Goal: Obtain resource: Obtain resource

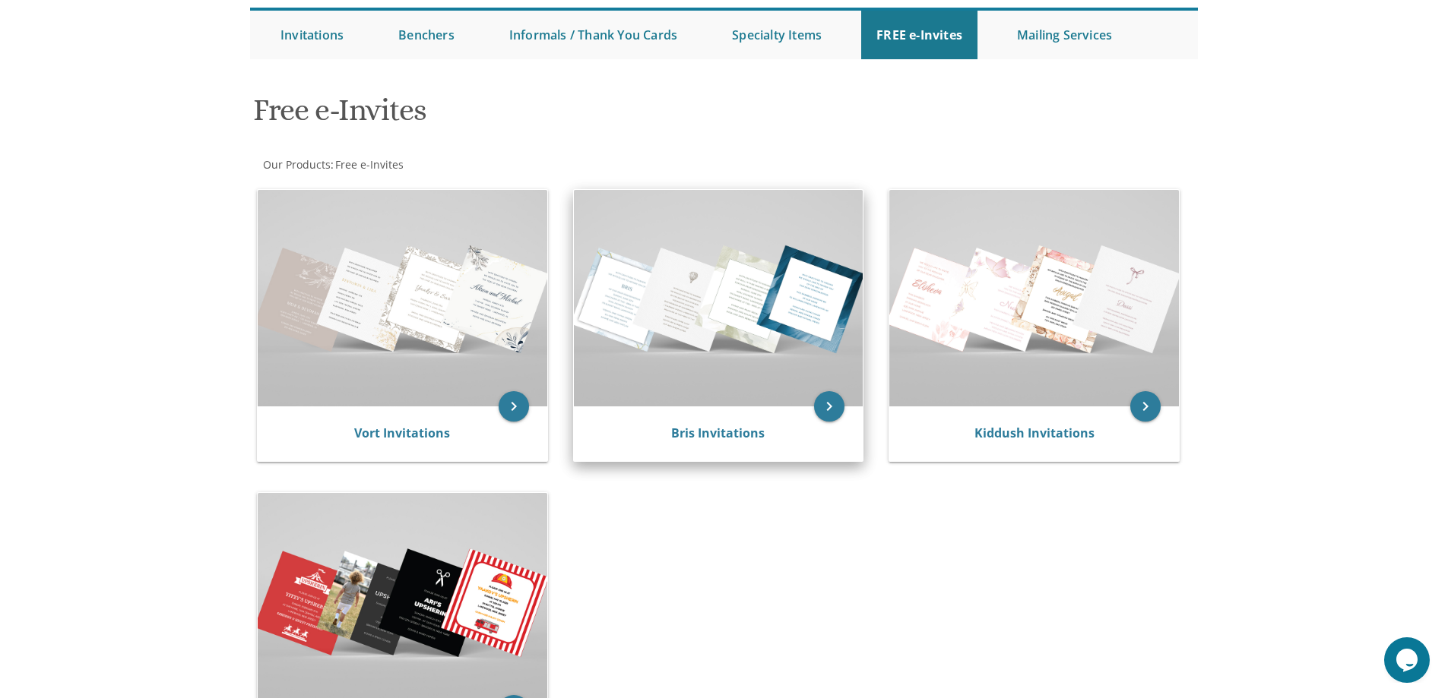
scroll to position [152, 0]
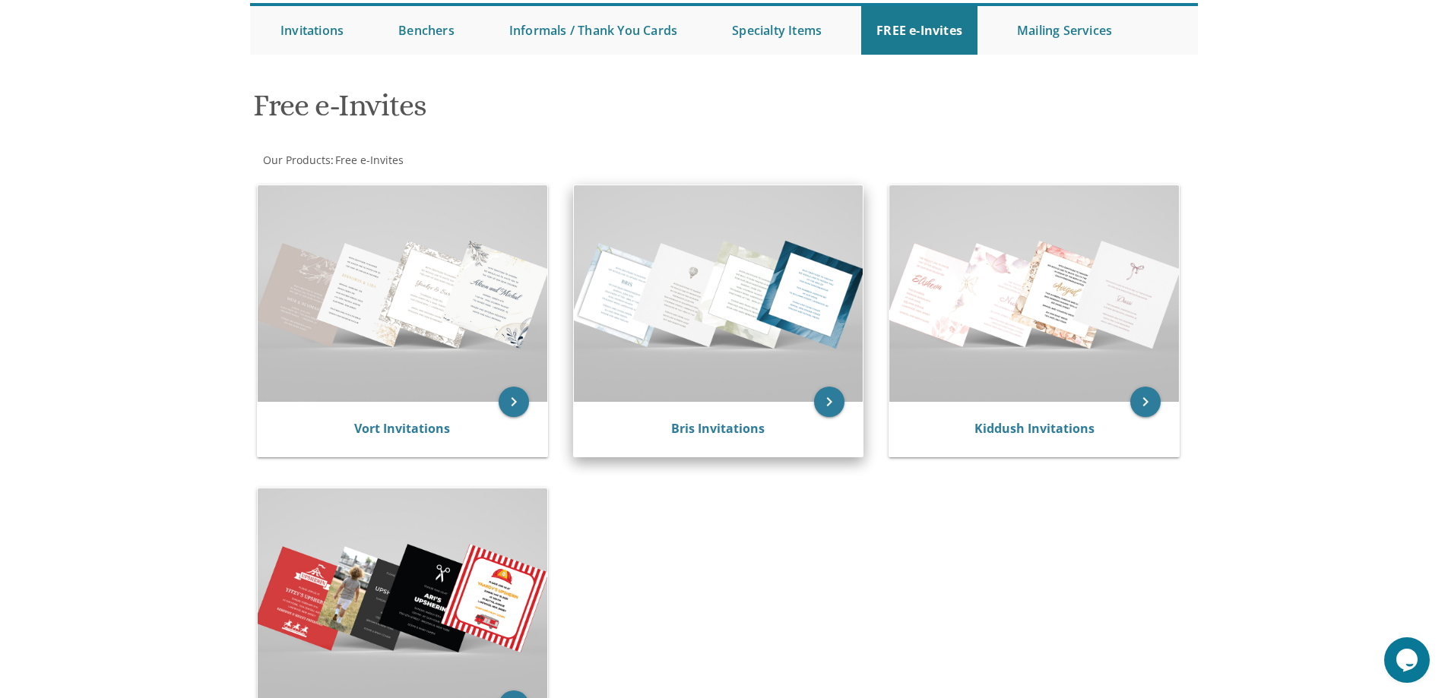
click at [704, 334] on img at bounding box center [719, 293] width 290 height 217
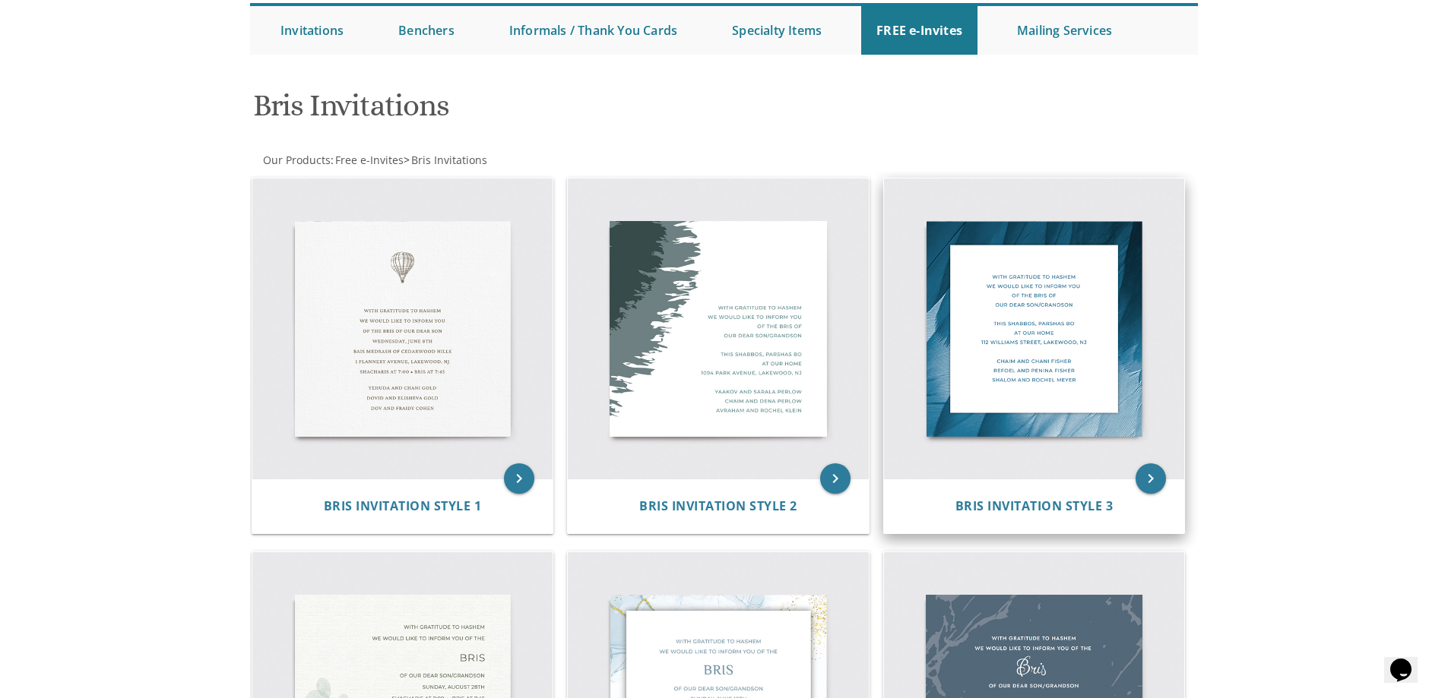
click at [1010, 366] on img at bounding box center [1034, 329] width 301 height 301
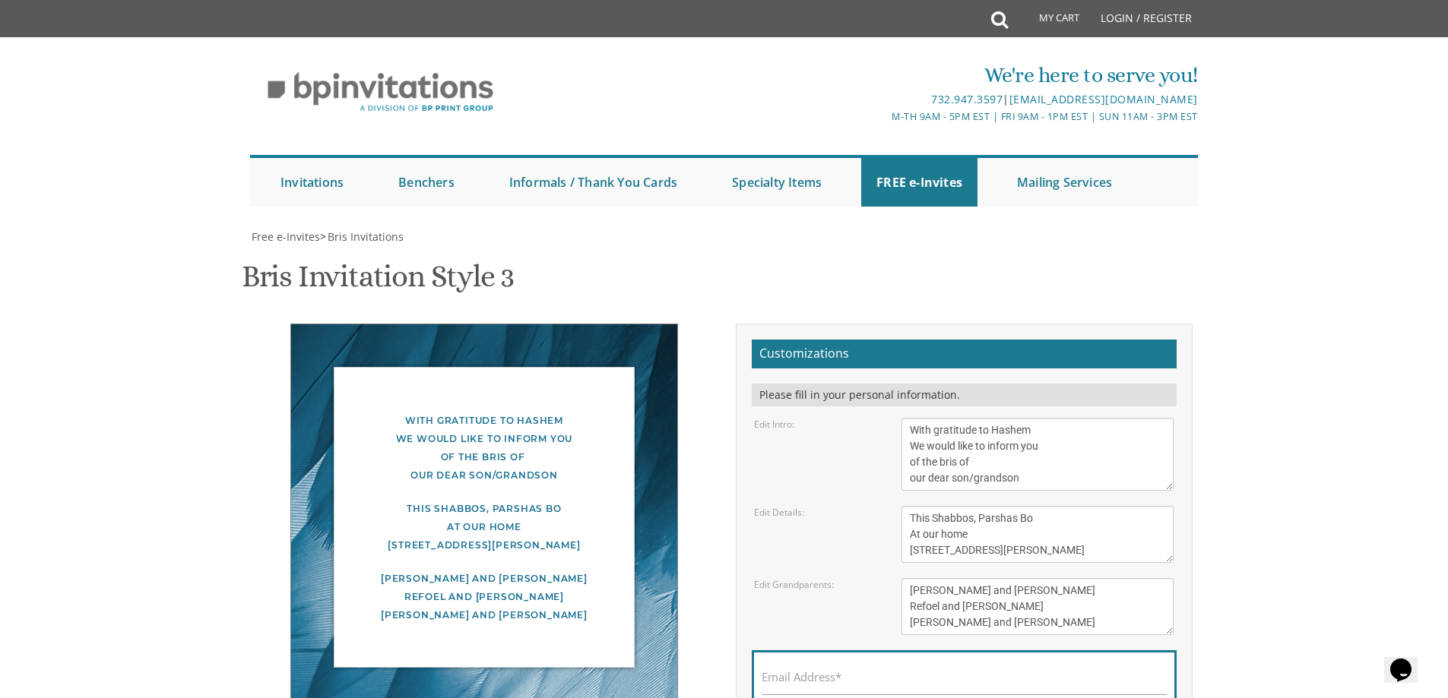
scroll to position [152, 0]
drag, startPoint x: 1043, startPoint y: 280, endPoint x: 930, endPoint y: 291, distance: 113.7
click at [930, 418] on textarea "With gratitude to Hashem We would like to inform you of the bris of our dear so…" at bounding box center [1037, 454] width 272 height 73
drag, startPoint x: 912, startPoint y: 279, endPoint x: 1016, endPoint y: 323, distance: 113.0
click at [1016, 418] on textarea "With gratitude to Hashem We would like to inform you of the bris of our dear so…" at bounding box center [1037, 454] width 272 height 73
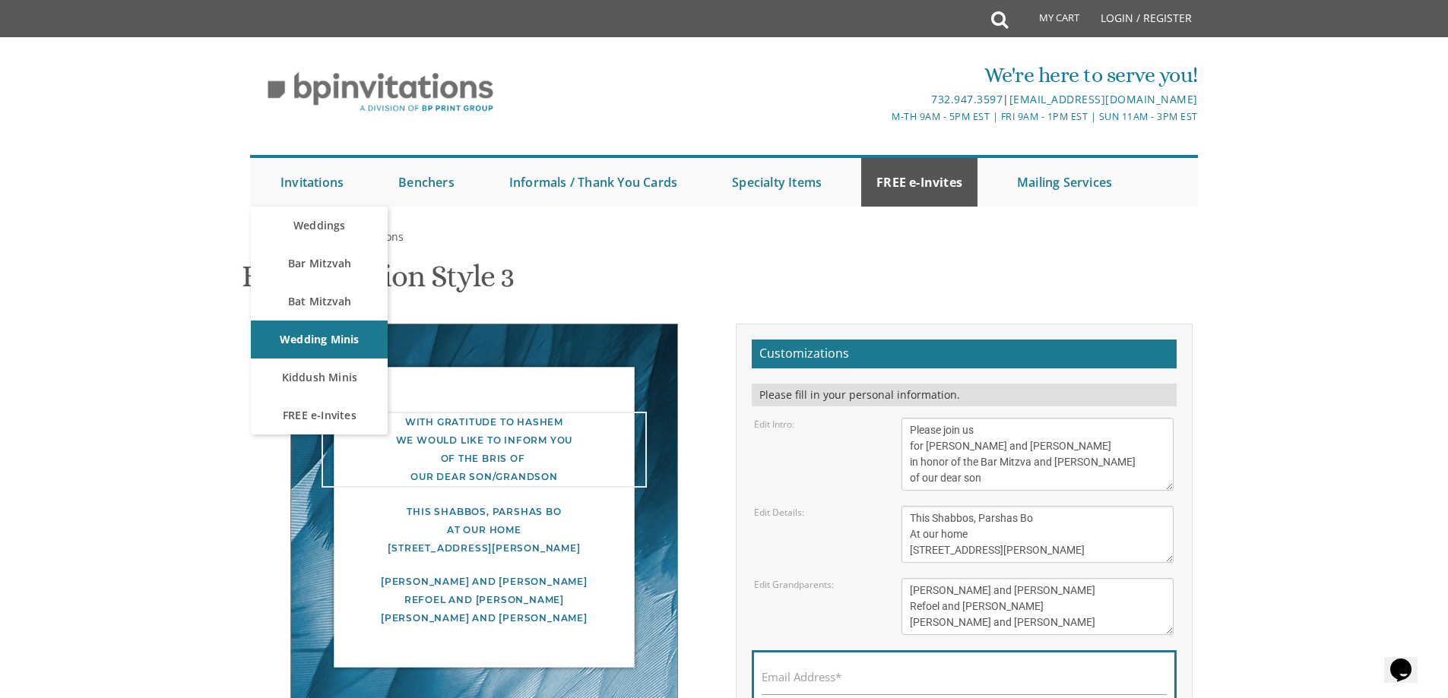
type textarea "Please join us for melave malka and Kumsitz in honor of the Bar Mitzva and Siyu…"
click at [917, 158] on link "FREE e-Invites" at bounding box center [919, 182] width 116 height 49
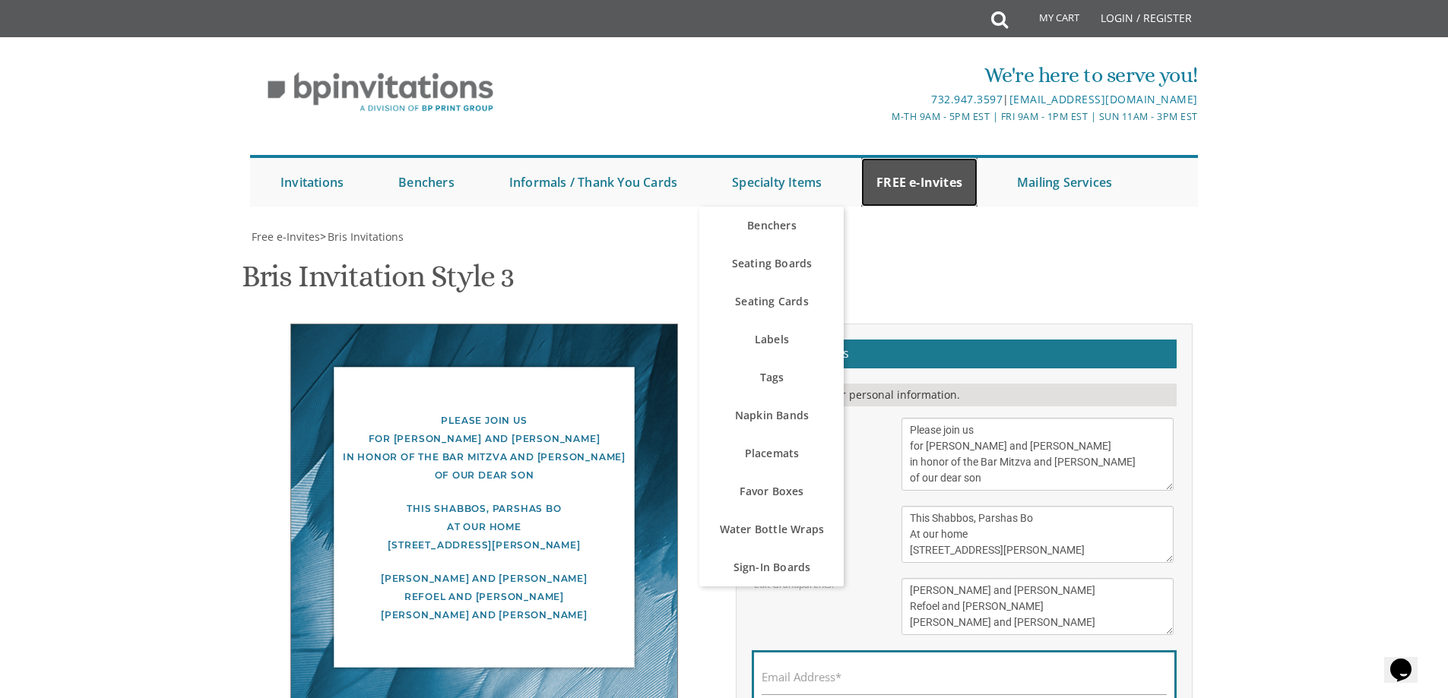
click at [909, 158] on link "FREE e-Invites" at bounding box center [919, 182] width 116 height 49
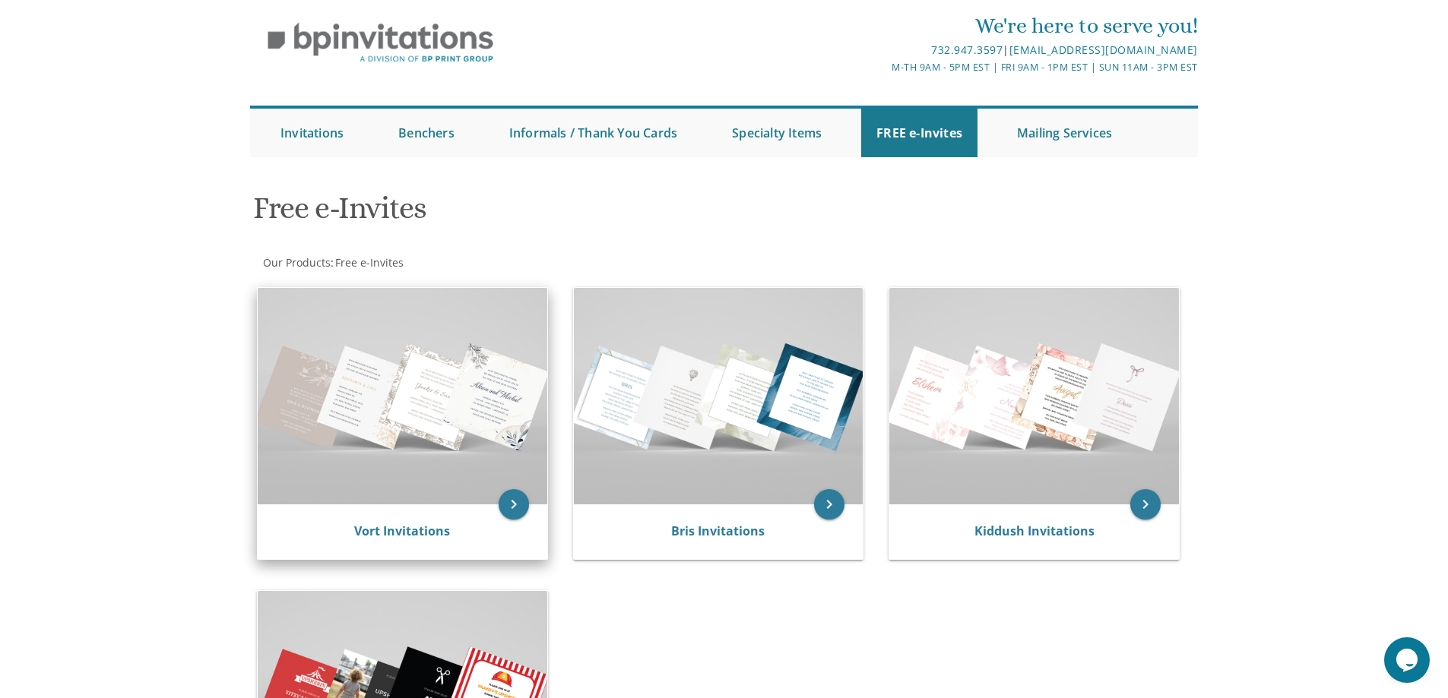
scroll to position [76, 0]
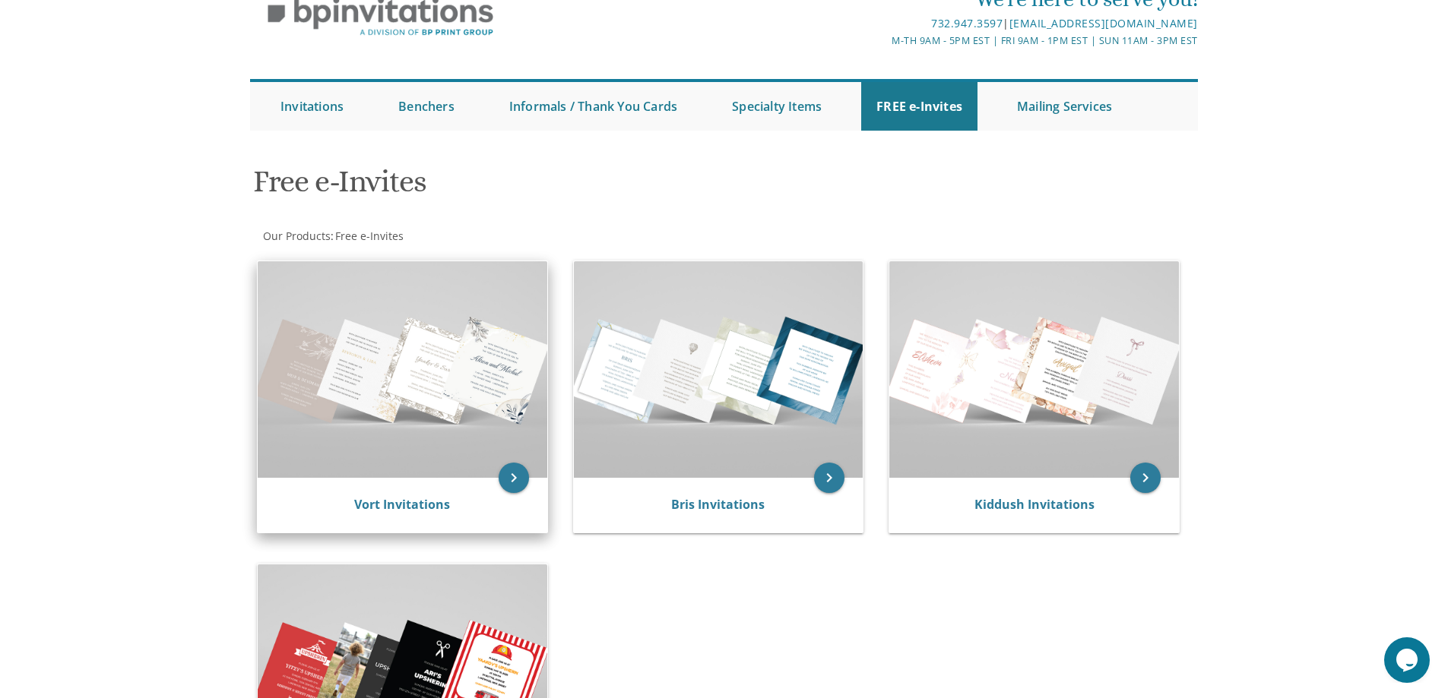
click at [406, 419] on img at bounding box center [403, 369] width 290 height 217
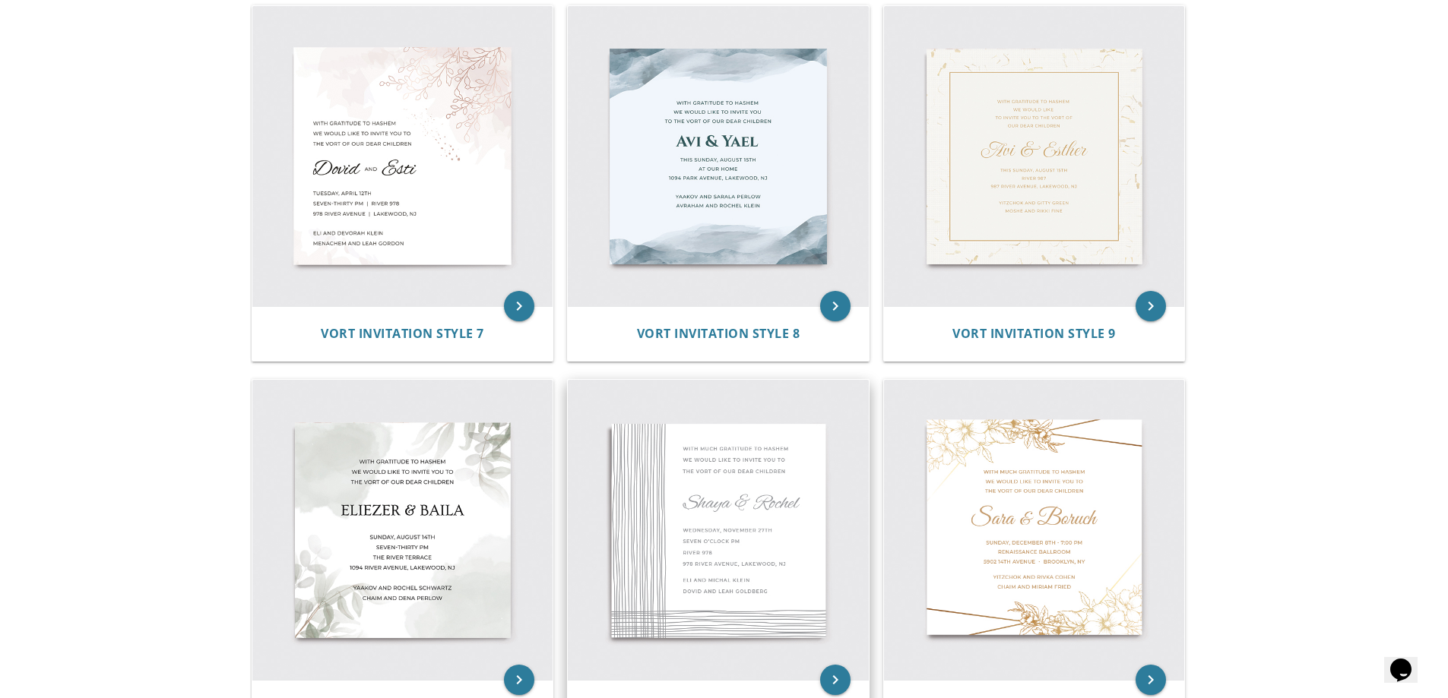
scroll to position [1216, 0]
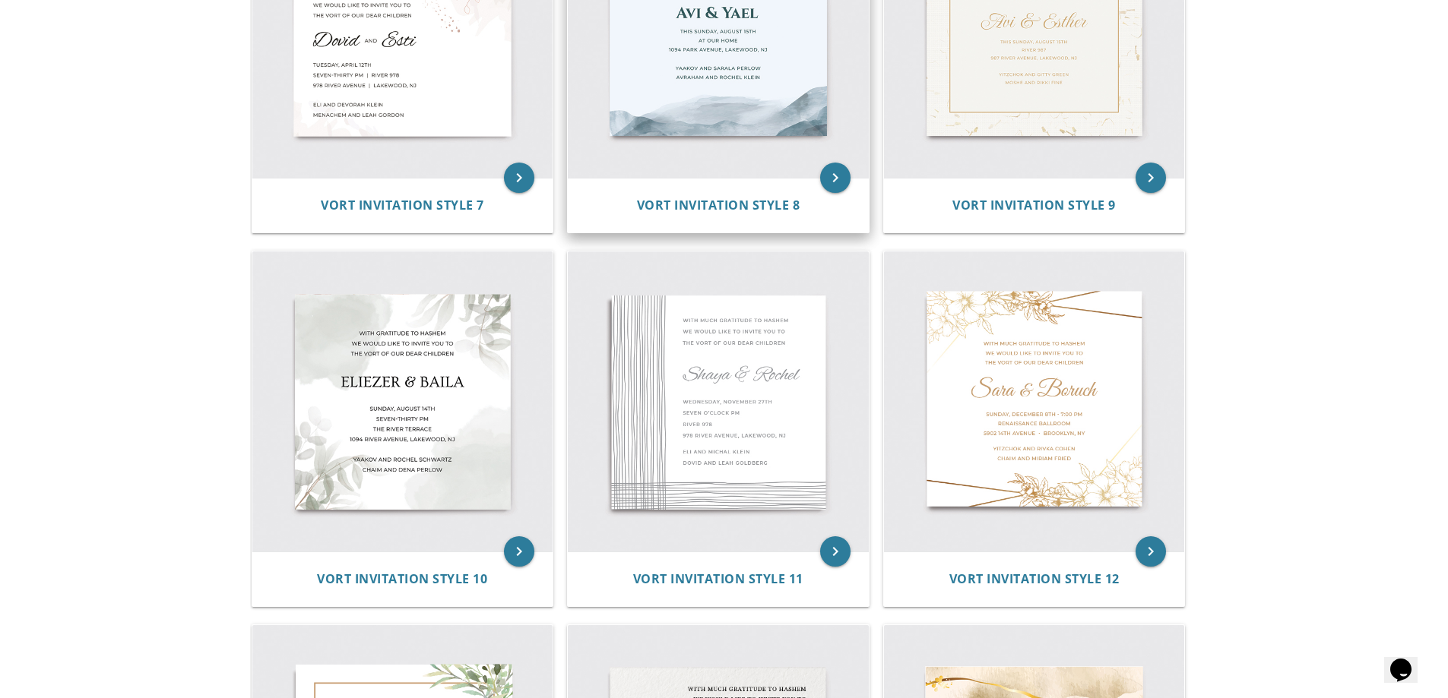
click at [698, 79] on img at bounding box center [718, 28] width 301 height 301
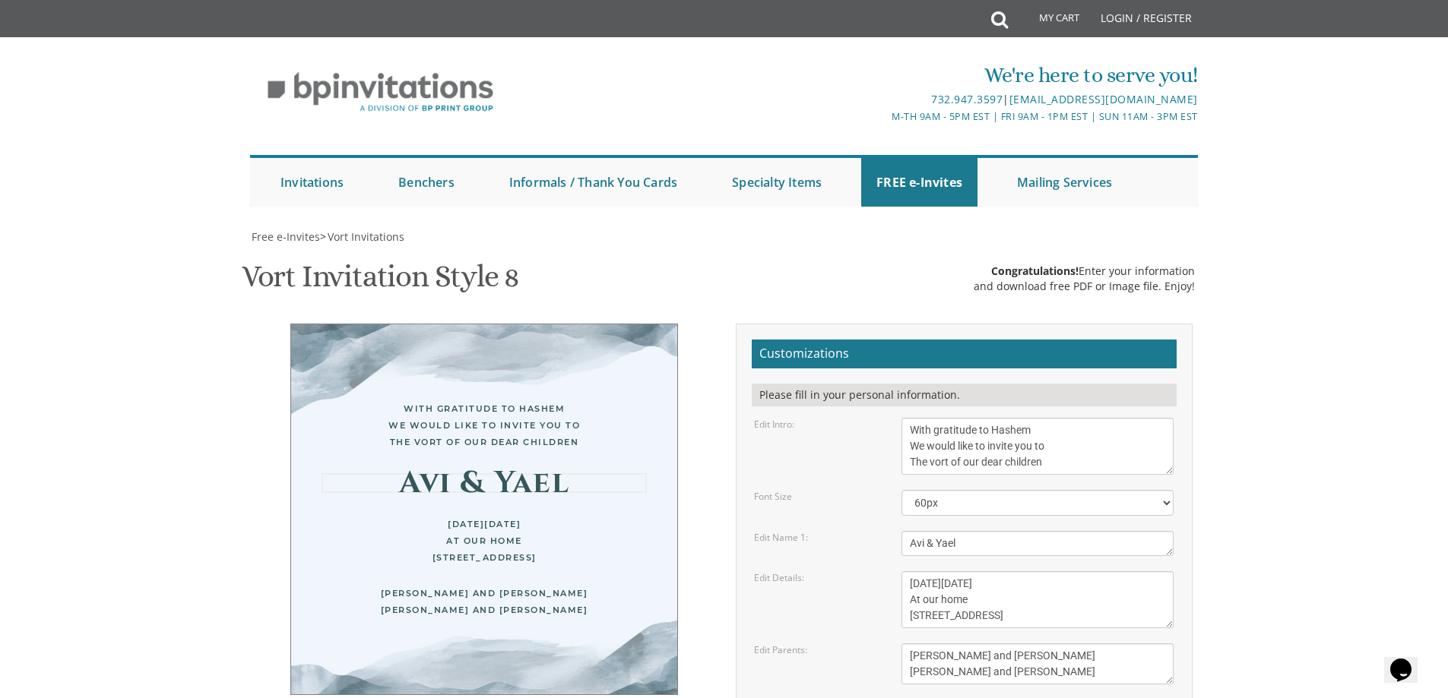
drag, startPoint x: 982, startPoint y: 388, endPoint x: 893, endPoint y: 393, distance: 89.1
click at [893, 531] on div "Avi & Yael" at bounding box center [1037, 543] width 295 height 25
type textarea "Moti"
drag, startPoint x: 989, startPoint y: 297, endPoint x: 1081, endPoint y: 318, distance: 95.1
click at [1081, 418] on textarea "With gratitude to Hashem We would like to invite you to The vort of our dear ch…" at bounding box center [1037, 446] width 272 height 57
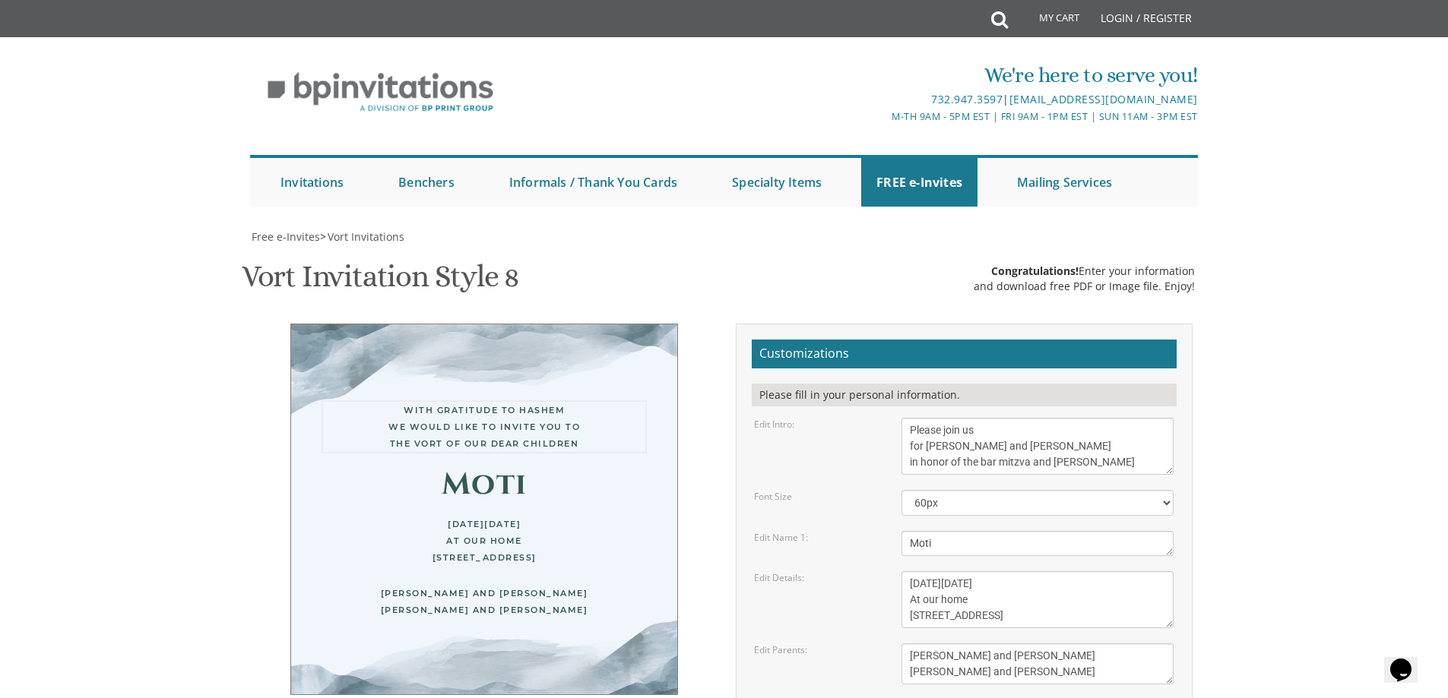
scroll to position [11, 0]
type textarea "Please join us for [PERSON_NAME] and [PERSON_NAME] in honor of the bar mitzva a…"
click at [1386, 359] on body "My Cart Total: View Cart Item(s) Submit My Cart Total: View Cart Item(s) Login …" at bounding box center [724, 624] width 1448 height 1249
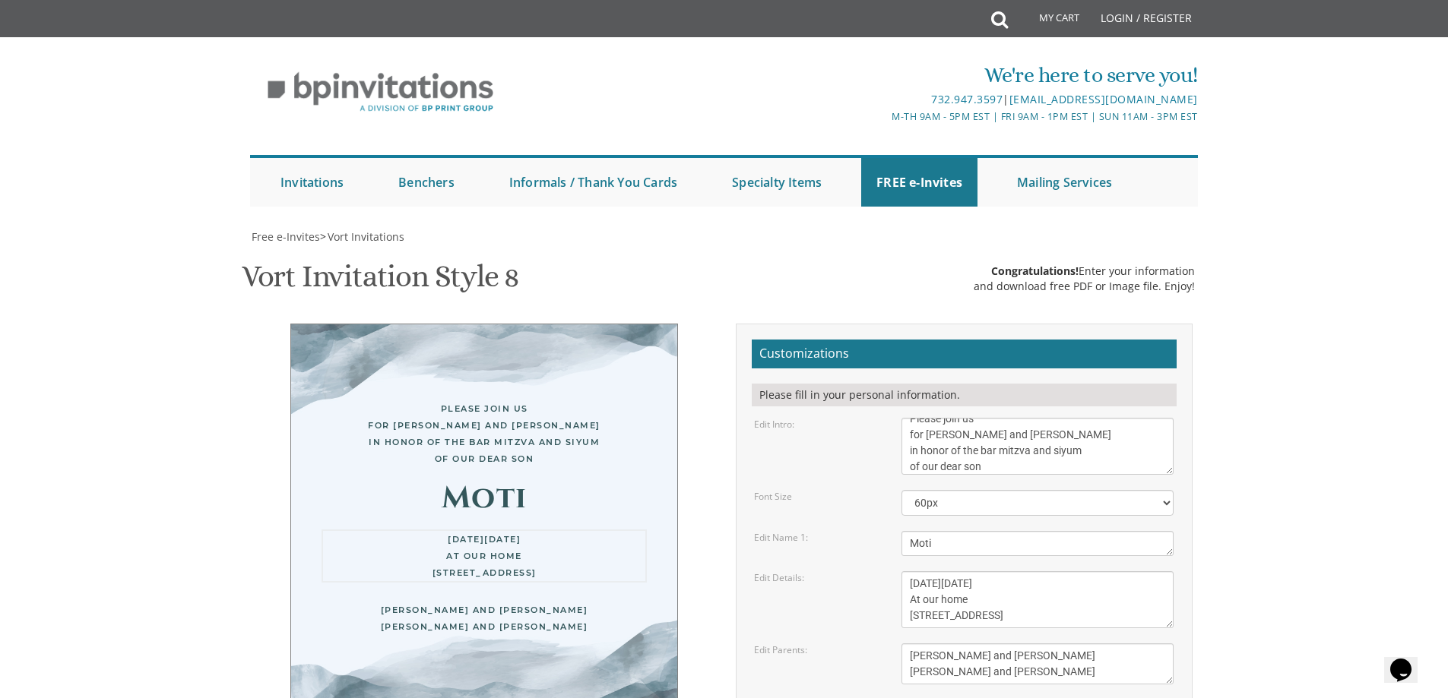
drag, startPoint x: 909, startPoint y: 429, endPoint x: 1085, endPoint y: 462, distance: 179.4
click at [1082, 571] on textarea "[DATE][DATE] At our home [STREET_ADDRESS]" at bounding box center [1037, 599] width 272 height 57
click at [1073, 571] on textarea "[DATE][DATE] At our home [STREET_ADDRESS]" at bounding box center [1037, 599] width 272 height 57
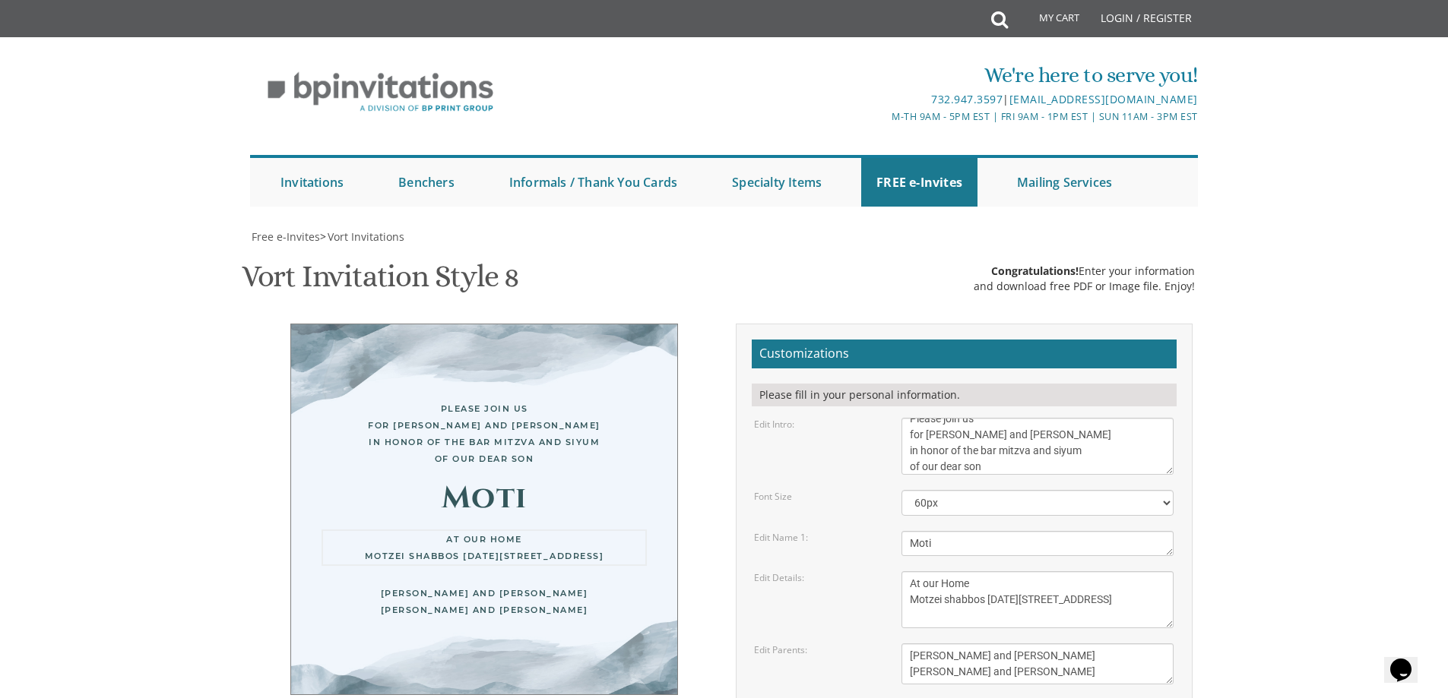
click at [983, 571] on textarea "[DATE][DATE] At our home [STREET_ADDRESS]" at bounding box center [1037, 599] width 272 height 57
click at [1063, 571] on textarea "[DATE][DATE] At our home [STREET_ADDRESS]" at bounding box center [1037, 599] width 272 height 57
click at [1017, 571] on textarea "[DATE][DATE] At our home [STREET_ADDRESS]" at bounding box center [1037, 599] width 272 height 57
click at [1076, 571] on textarea "This Sunday, August 15th At our home 1094 Park Avenue, Lakewood, NJ" at bounding box center [1037, 599] width 272 height 57
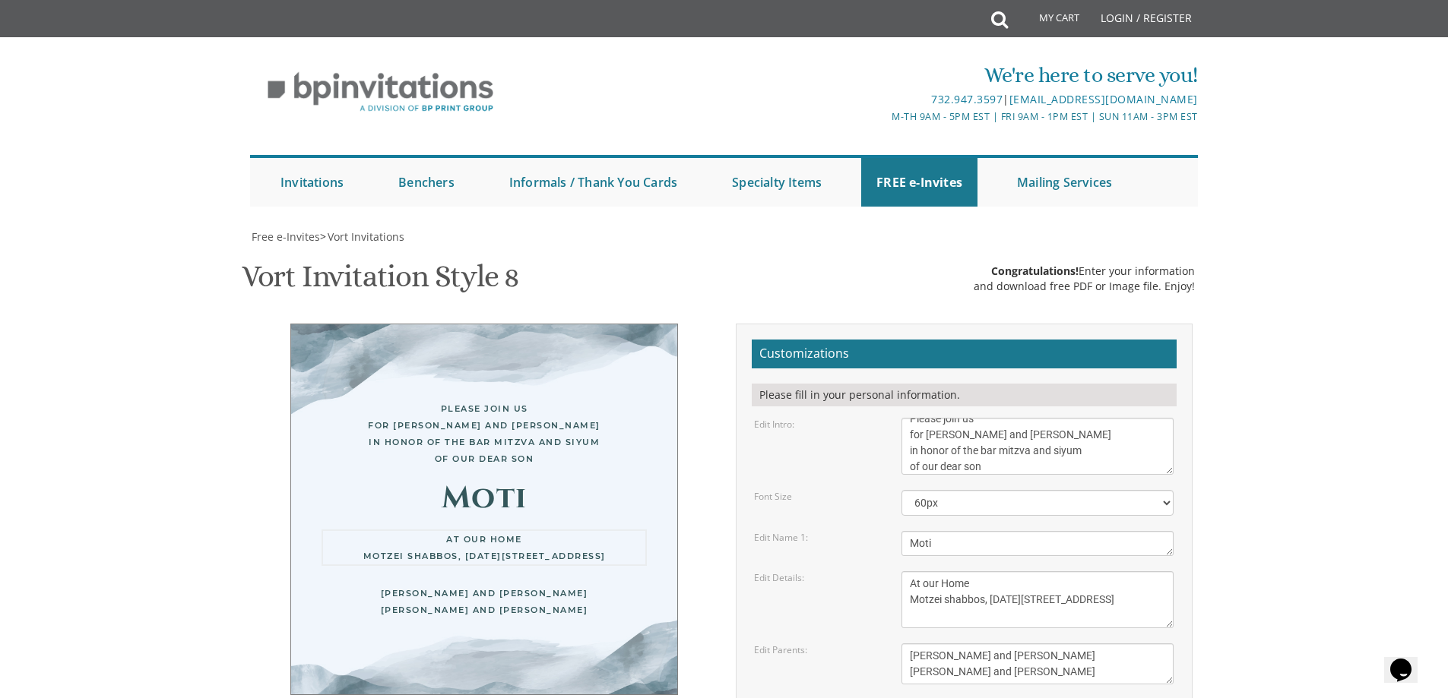
click at [1080, 571] on textarea "This Sunday, August 15th At our home 1094 Park Avenue, Lakewood, NJ" at bounding box center [1037, 599] width 272 height 57
click at [1068, 571] on textarea "This Sunday, August 15th At our home 1094 Park Avenue, Lakewood, NJ" at bounding box center [1037, 599] width 272 height 57
paste textarea "•"
type textarea "At our Home Motzei shabbos, September 20th • 9:30 PM 1907 Charlton Circle, Toms…"
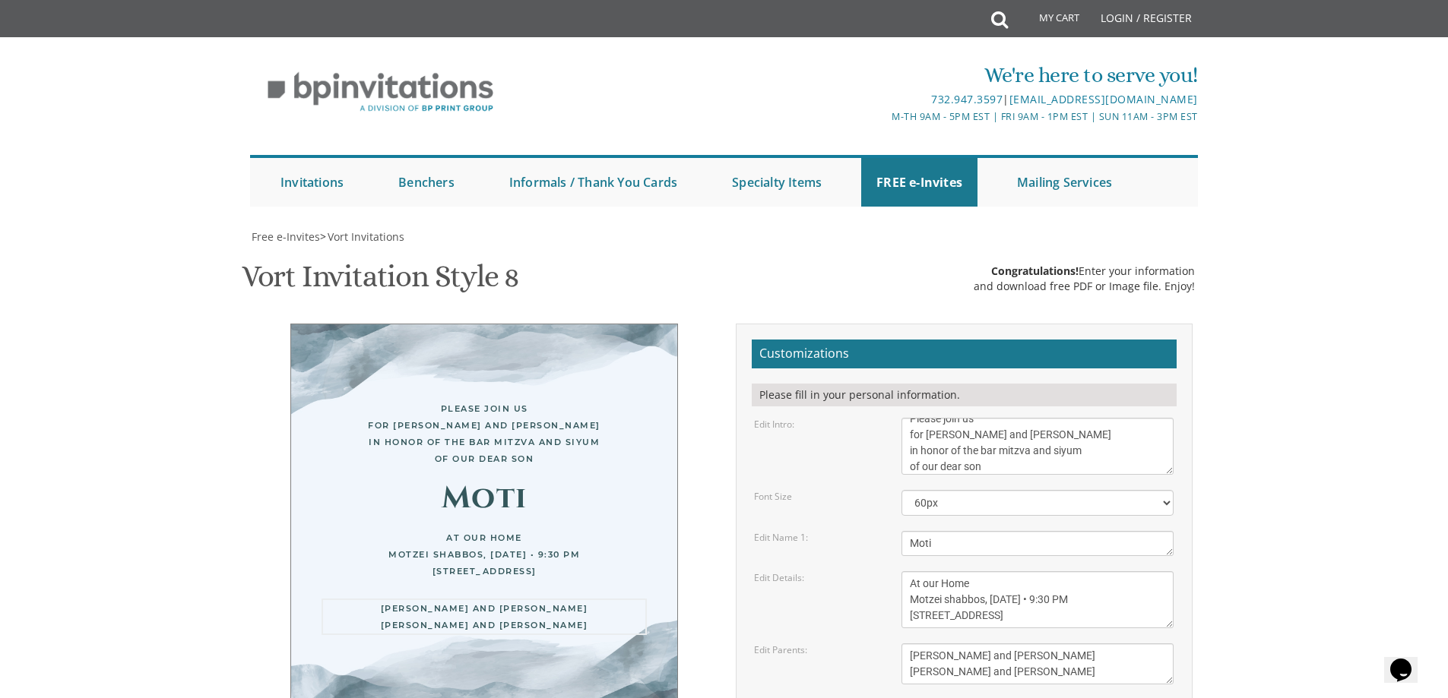
drag, startPoint x: 910, startPoint y: 505, endPoint x: 1036, endPoint y: 527, distance: 128.1
click at [1036, 644] on textarea "Yaakov and Sarala Perlow Avraham and Rochel Klein" at bounding box center [1037, 664] width 272 height 41
type textarea "Ashi and Rochy Kugler For Men and Boys only"
click at [1302, 467] on body "My Cart Total: View Cart Item(s) Submit My Cart Total: View Cart Item(s) Login …" at bounding box center [724, 624] width 1448 height 1249
click at [911, 531] on textarea "Avi & Yael" at bounding box center [1037, 543] width 272 height 25
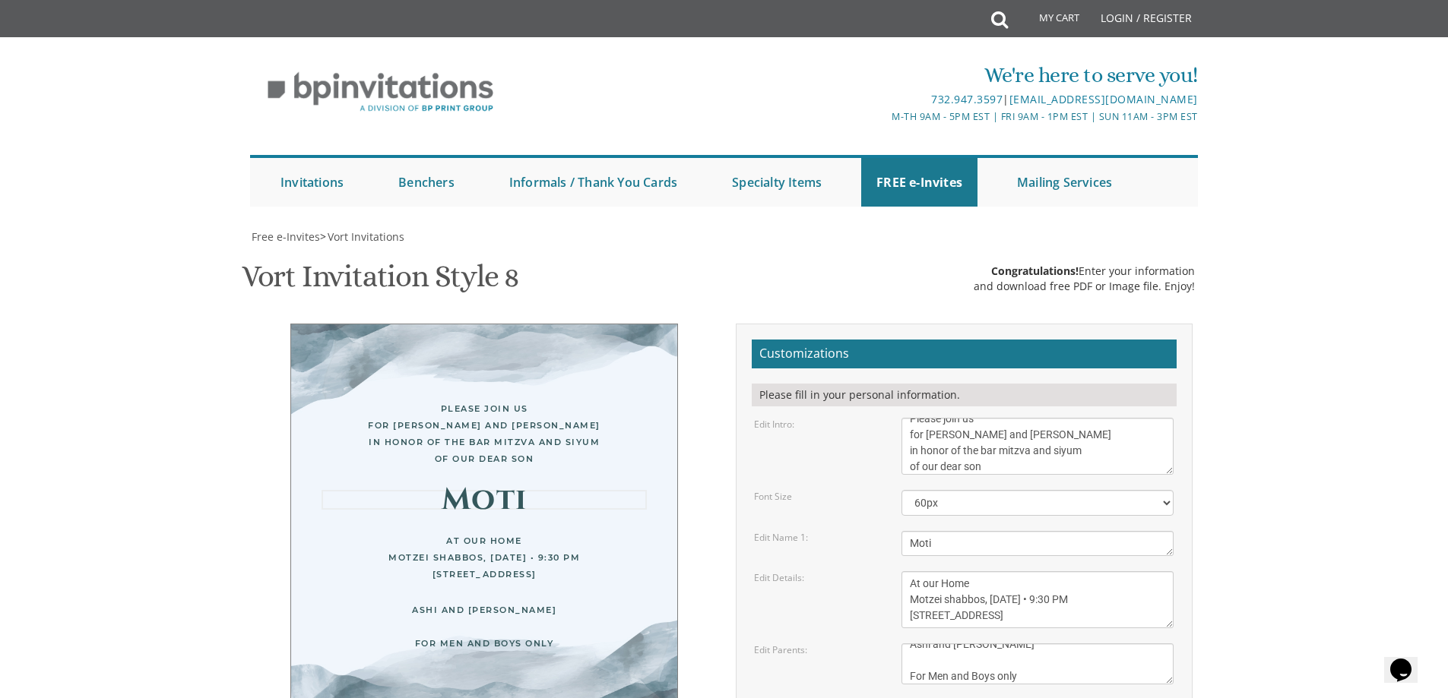
click at [904, 571] on textarea "This Sunday, August 15th At our home 1094 Park Avenue, Lakewood, NJ" at bounding box center [1037, 599] width 272 height 57
click at [1244, 438] on body "My Cart Total: View Cart Item(s) Submit My Cart Total: View Cart Item(s) Login …" at bounding box center [724, 624] width 1448 height 1249
click at [1033, 418] on textarea "With gratitude to Hashem We would like to invite you to The vort of our dear ch…" at bounding box center [1037, 446] width 272 height 57
click at [1375, 381] on body "My Cart Total: View Cart Item(s) Submit My Cart Total: View Cart Item(s) Login …" at bounding box center [724, 624] width 1448 height 1249
click at [1037, 418] on textarea "With gratitude to Hashem We would like to invite you to The vort of our dear ch…" at bounding box center [1037, 446] width 272 height 57
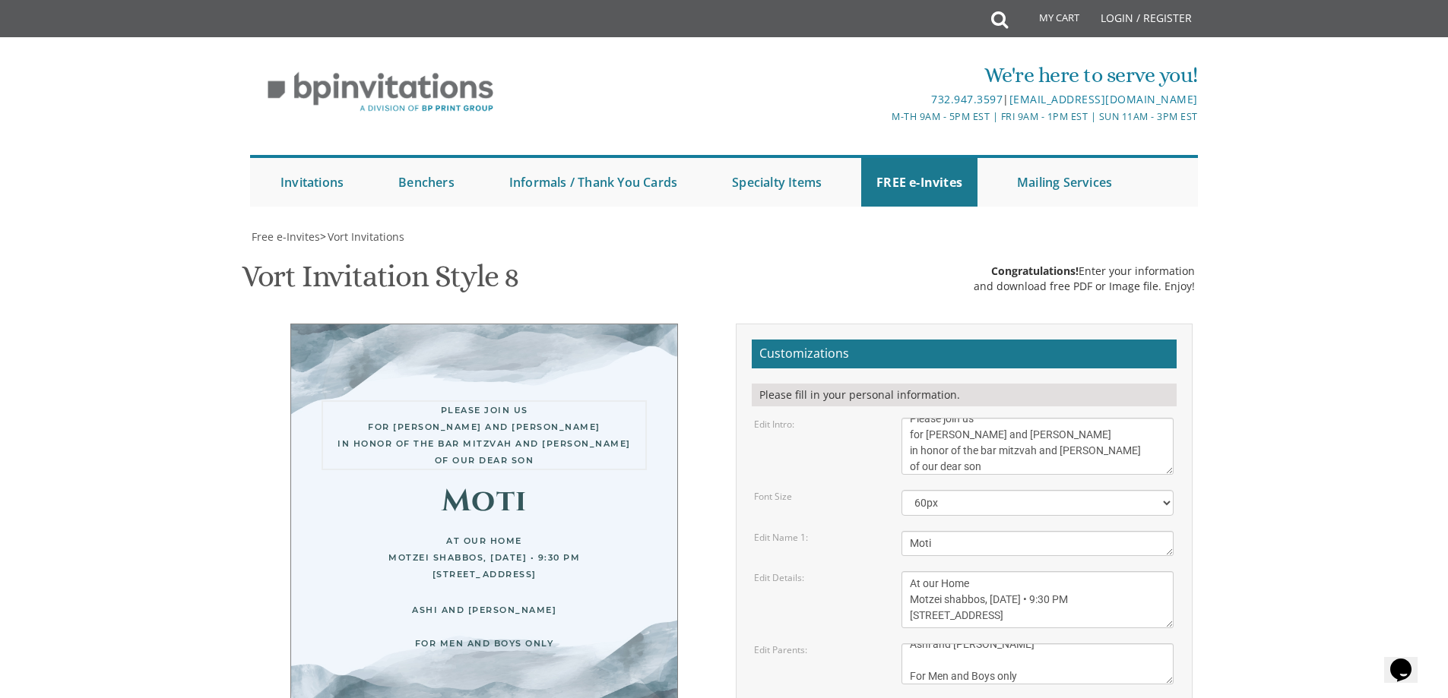
type textarea "Please join us for melave malka and kumzitz in honor of the bar mitzvah and siy…"
click at [1303, 297] on body "My Cart Total: View Cart Item(s) Submit My Cart Total: View Cart Item(s) Login …" at bounding box center [724, 624] width 1448 height 1249
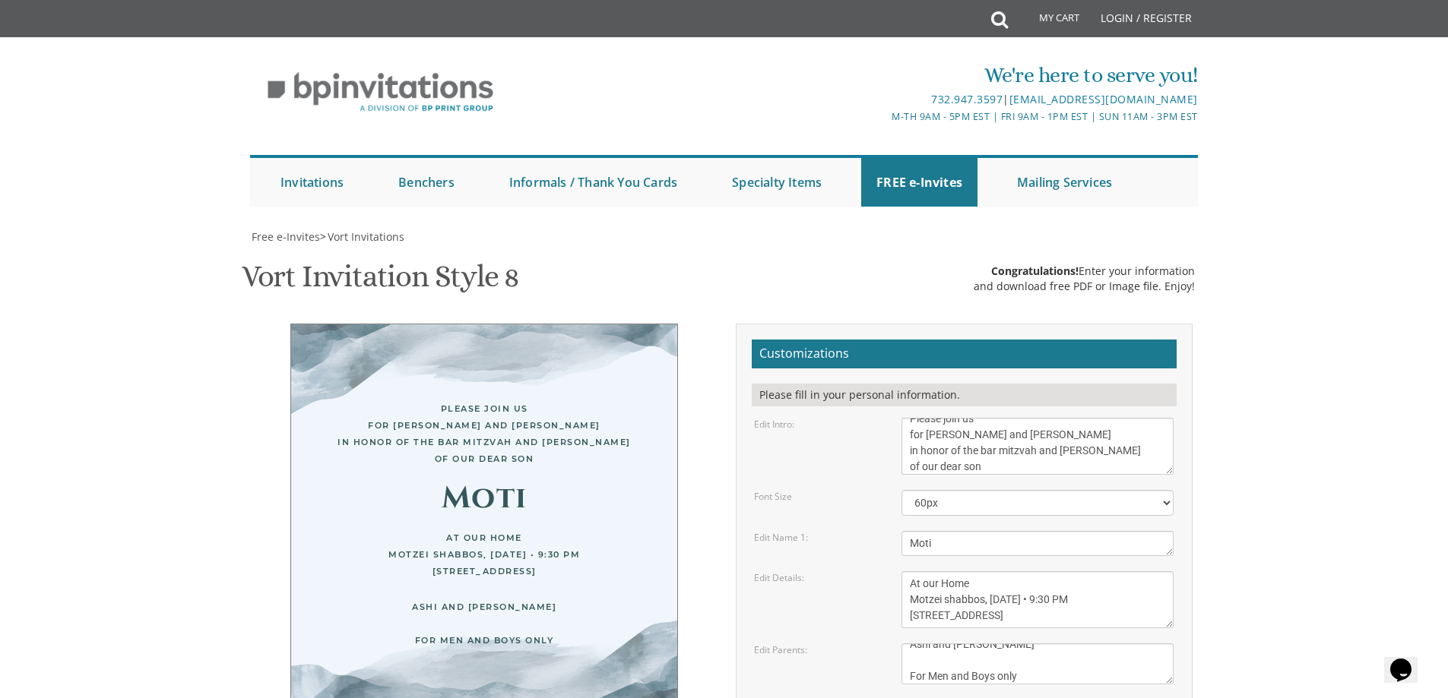
type input "rachkugs@gmail.com"
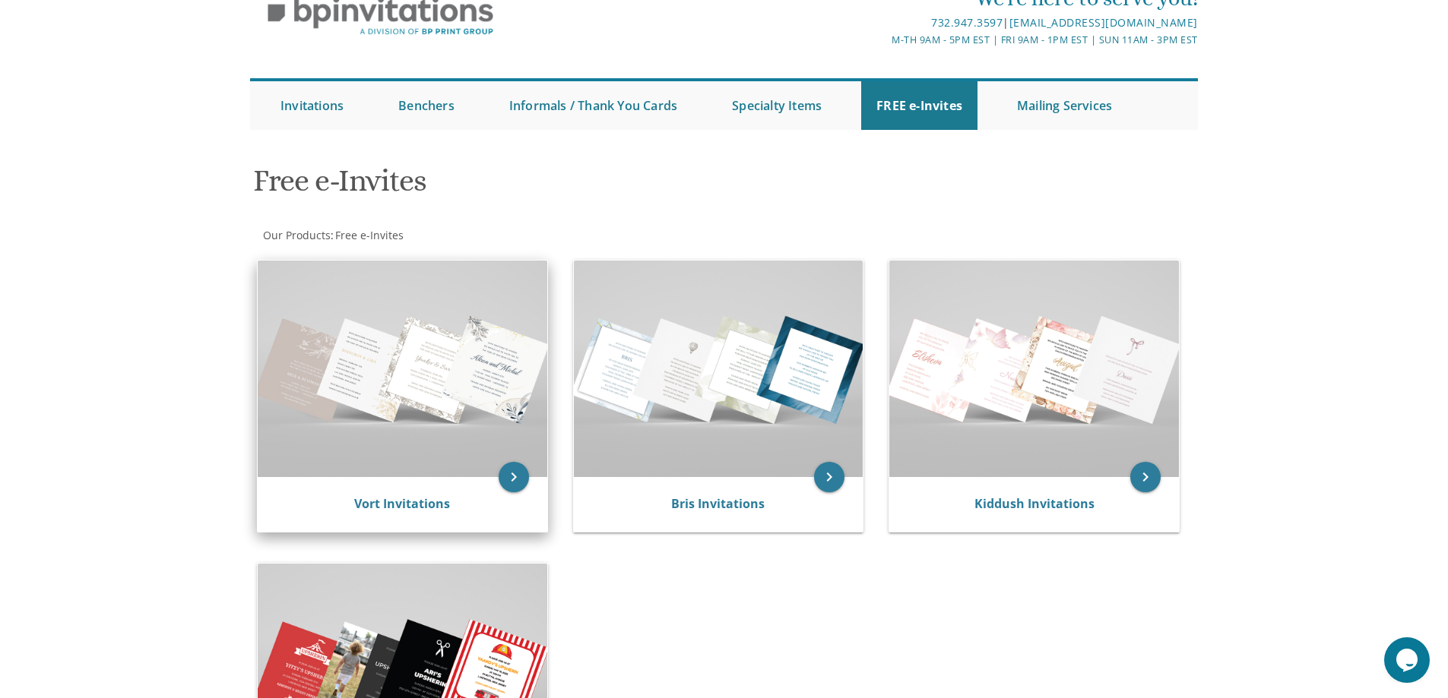
scroll to position [152, 0]
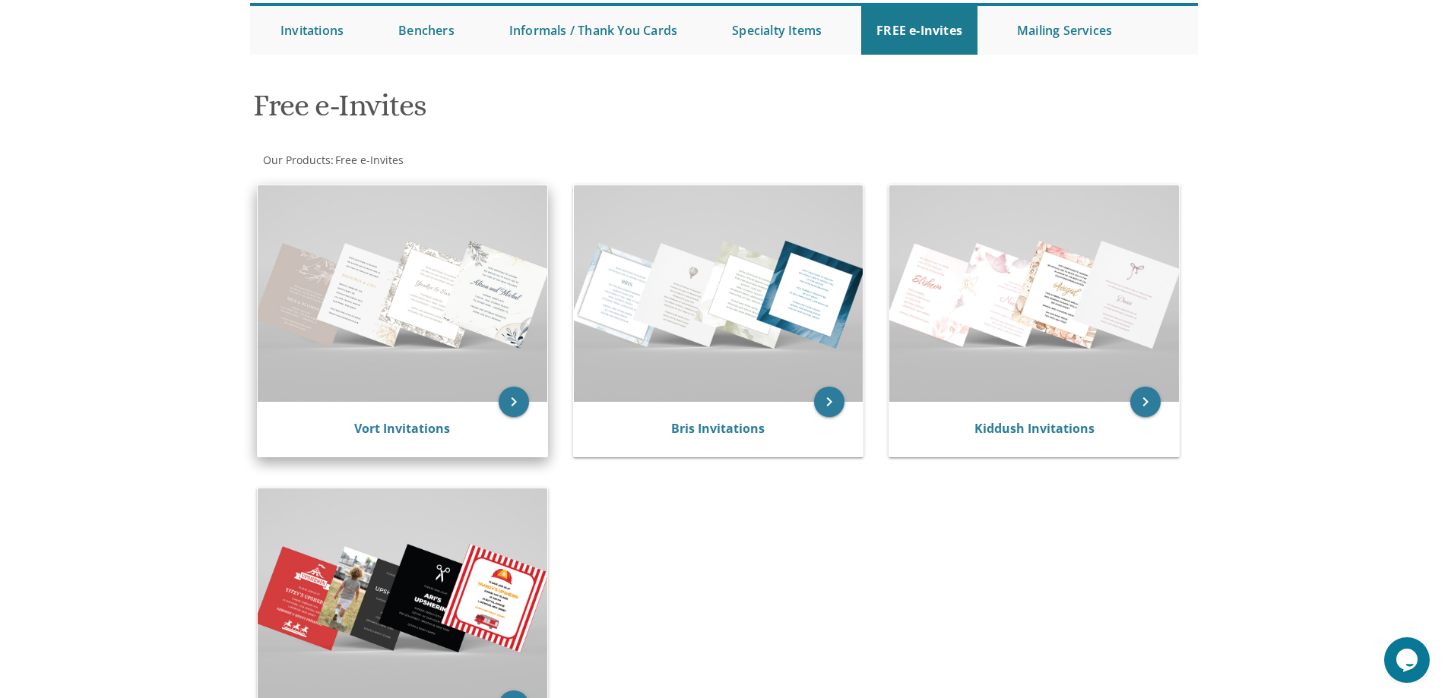
click at [401, 339] on img at bounding box center [403, 293] width 290 height 217
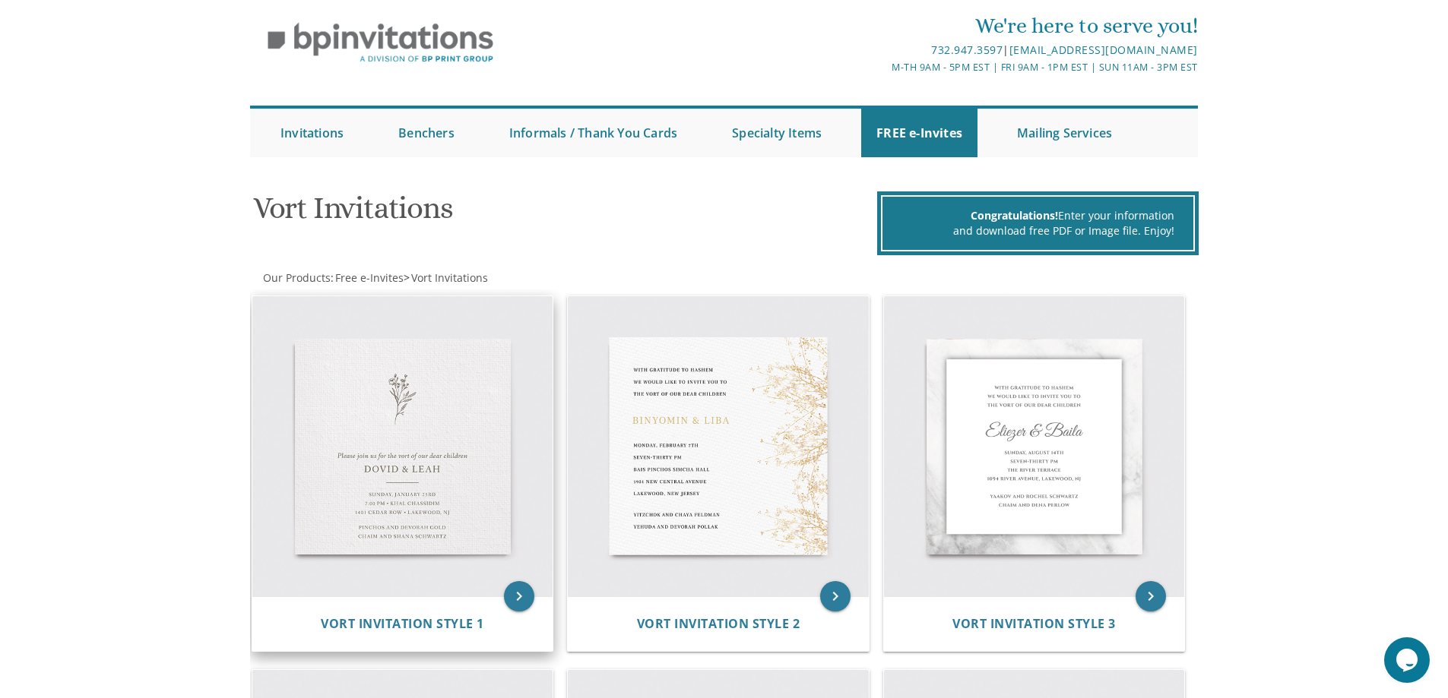
scroll to position [76, 0]
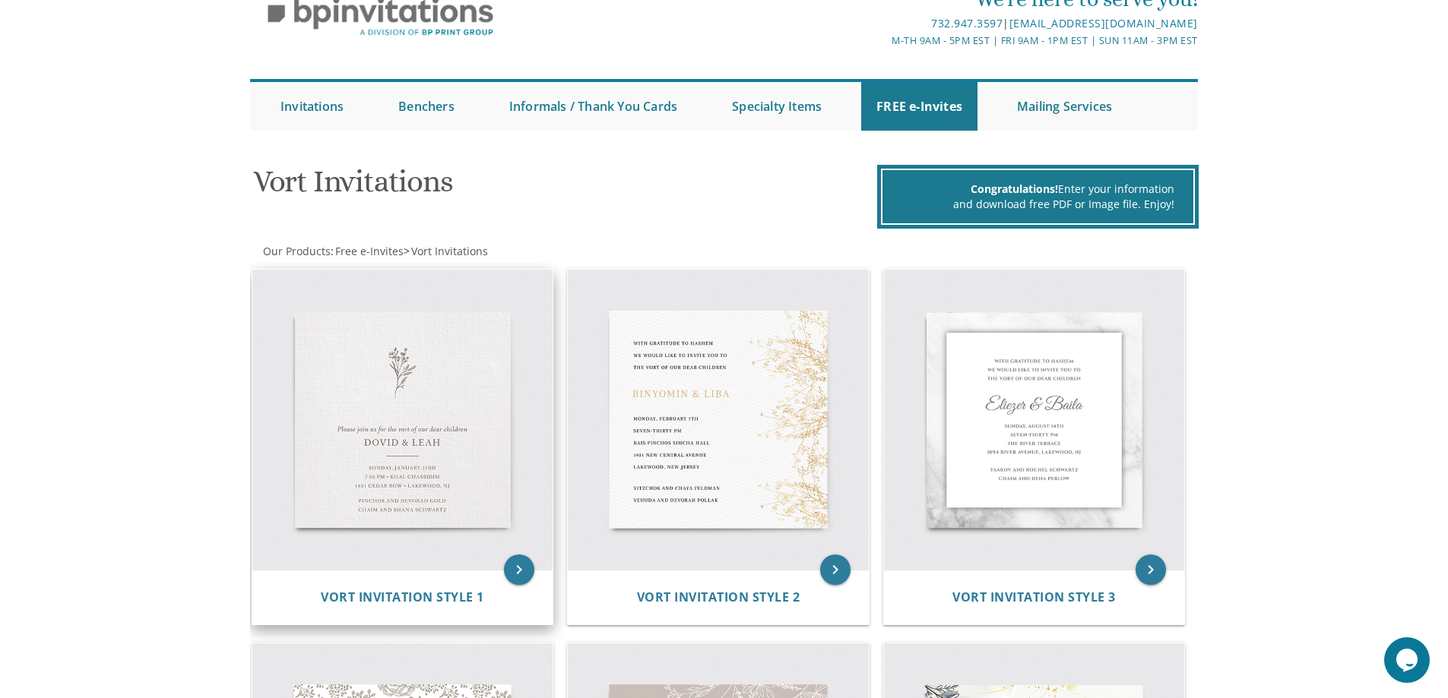
click at [432, 384] on img at bounding box center [402, 420] width 301 height 301
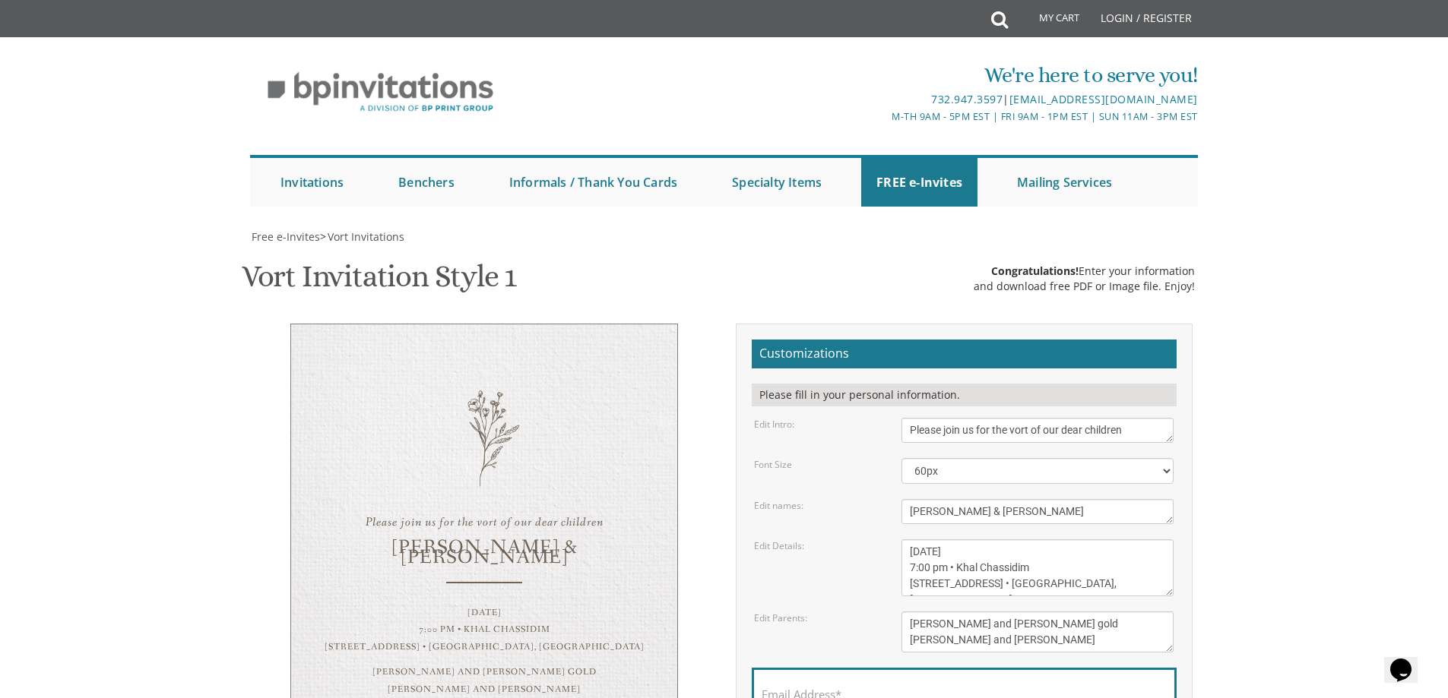
scroll to position [152, 0]
click at [956, 540] on textarea "[DATE] 7:00 pm • Khal Chassidim [STREET_ADDRESS] • [GEOGRAPHIC_DATA], [GEOGRAPH…" at bounding box center [1037, 568] width 272 height 57
